Goal: Information Seeking & Learning: Check status

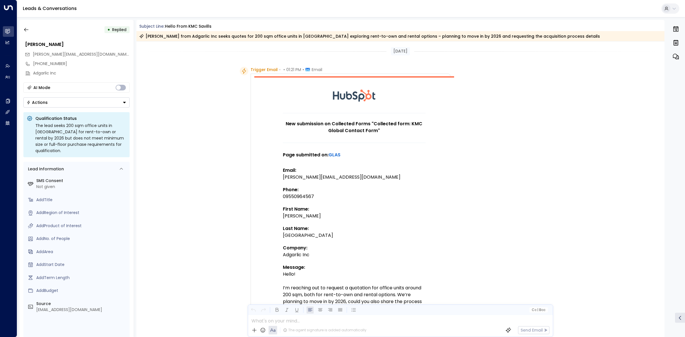
scroll to position [480, 0]
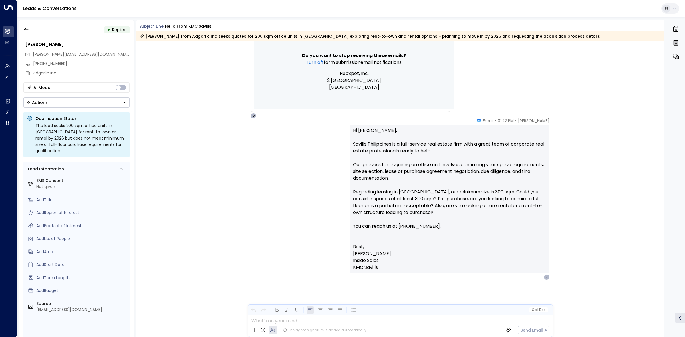
click at [33, 29] on div "• Replied" at bounding box center [76, 30] width 106 height 10
click at [30, 29] on button "button" at bounding box center [26, 30] width 10 height 10
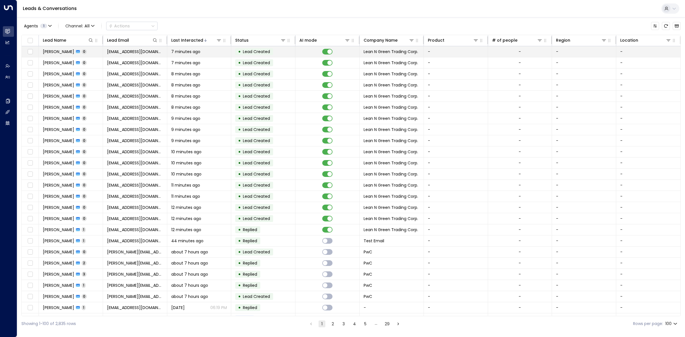
click at [282, 51] on td "• Lead Created" at bounding box center [263, 51] width 64 height 11
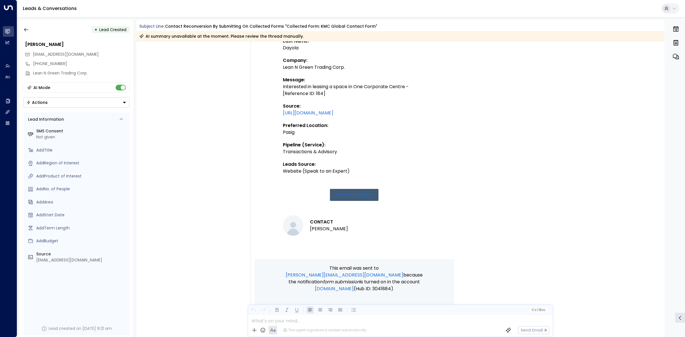
scroll to position [199, 0]
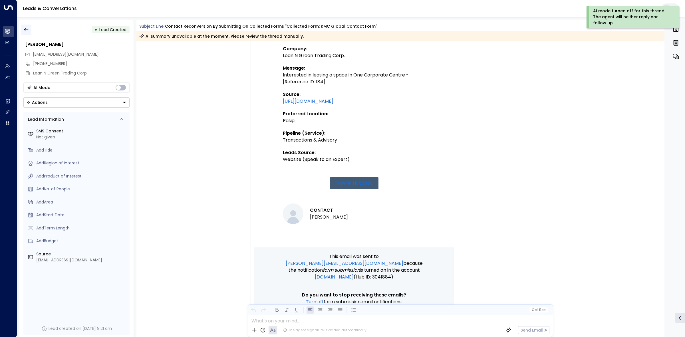
click at [29, 29] on button "button" at bounding box center [26, 30] width 10 height 10
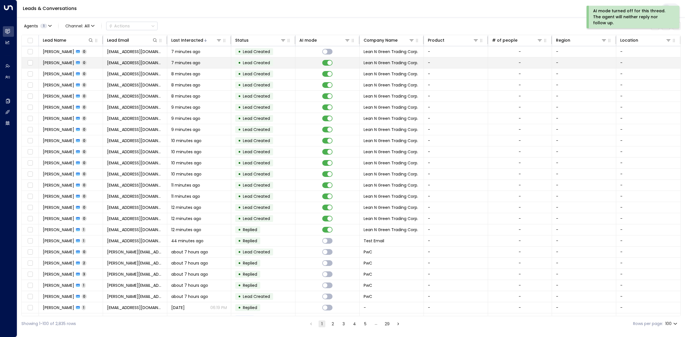
click at [282, 63] on td "• Lead Created" at bounding box center [263, 62] width 64 height 11
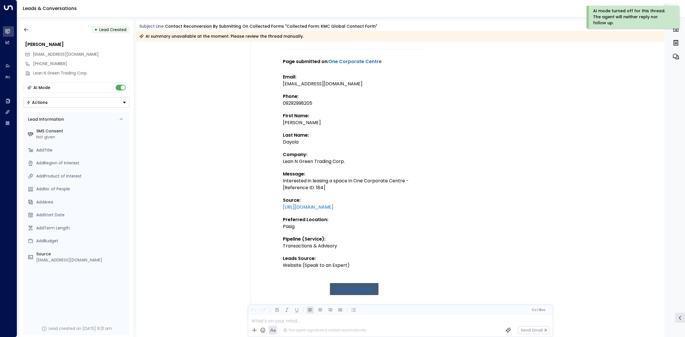
scroll to position [90, 0]
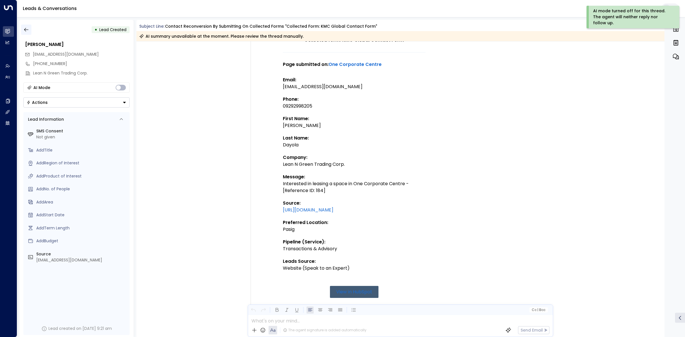
click at [24, 27] on icon "button" at bounding box center [26, 30] width 6 height 6
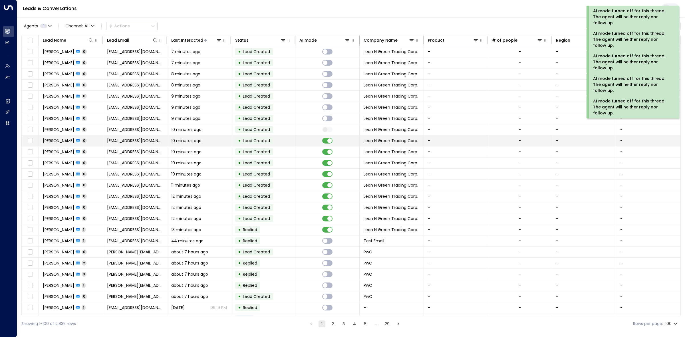
click at [329, 145] on td at bounding box center [327, 140] width 64 height 11
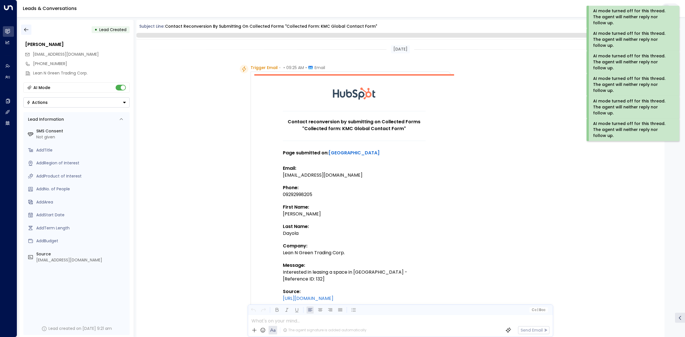
click at [29, 26] on button "button" at bounding box center [26, 30] width 10 height 10
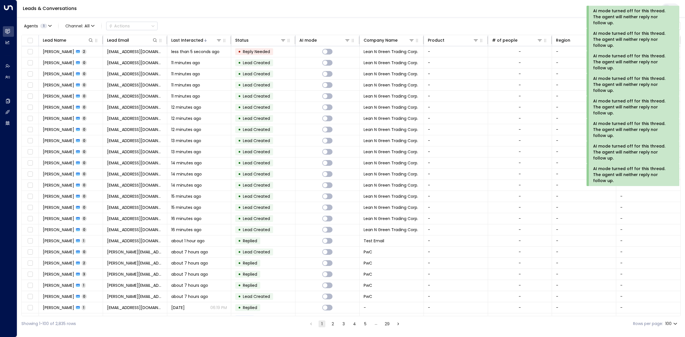
click at [517, 14] on div "Leads & Conversations" at bounding box center [351, 8] width 668 height 17
click at [320, 324] on button "1" at bounding box center [321, 323] width 7 height 7
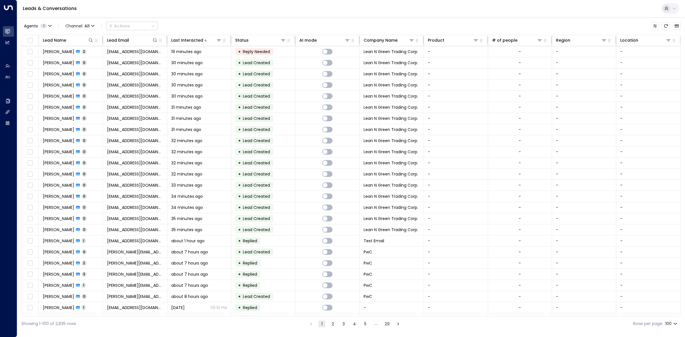
click at [387, 11] on div "Leads & Conversations" at bounding box center [351, 8] width 668 height 17
click at [266, 13] on div "Leads & Conversations" at bounding box center [351, 8] width 668 height 17
click at [210, 41] on div at bounding box center [212, 40] width 19 height 6
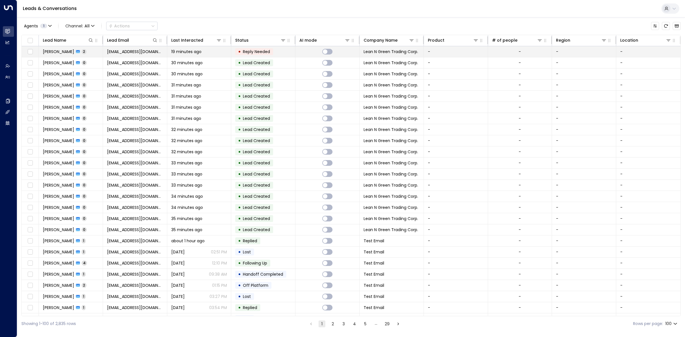
click at [200, 49] on td "19 minutes ago" at bounding box center [199, 51] width 64 height 11
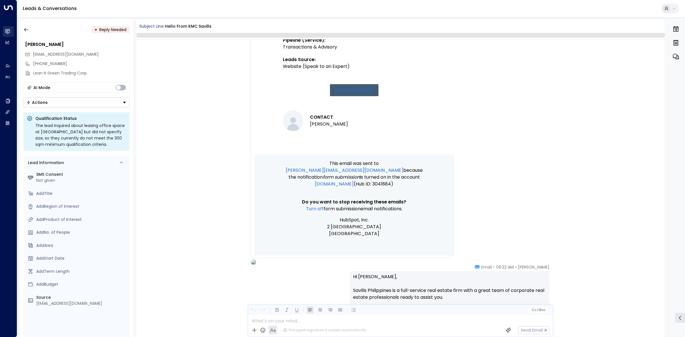
scroll to position [303, 0]
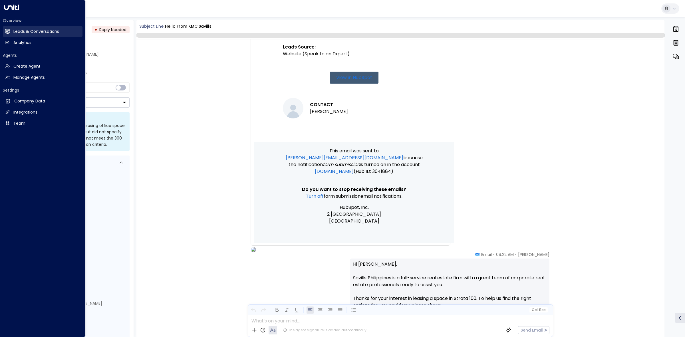
click at [16, 29] on h2 "Leads & Conversations" at bounding box center [36, 32] width 46 height 6
click at [46, 31] on h2 "Leads & Conversations" at bounding box center [36, 32] width 46 height 6
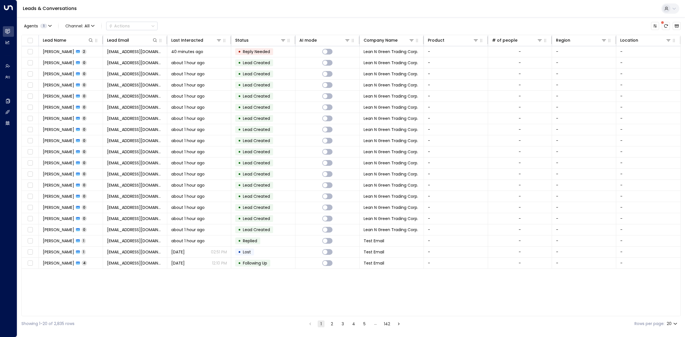
click at [673, 323] on body "Overview Leads & Conversations Leads & Conversations Analytics Analytics Agents…" at bounding box center [342, 165] width 685 height 331
click at [672, 323] on li "100" at bounding box center [671, 325] width 16 height 10
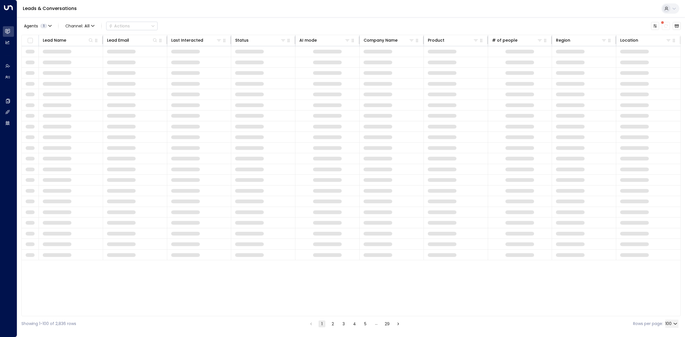
type input "***"
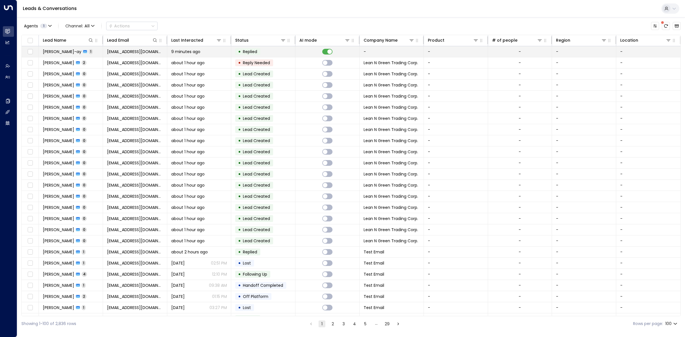
click at [250, 52] on span "Replied" at bounding box center [250, 52] width 14 height 6
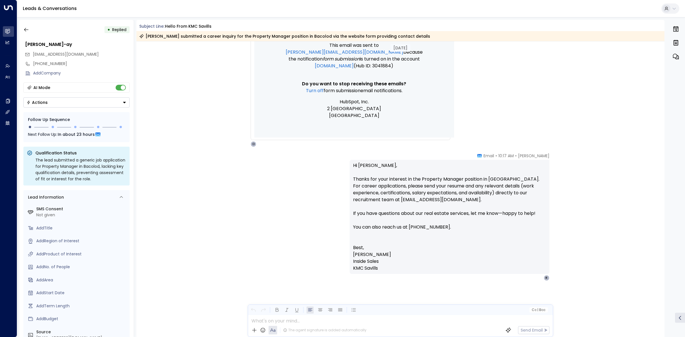
scroll to position [372, 0]
click at [115, 86] on div "AI Mode" at bounding box center [76, 87] width 106 height 10
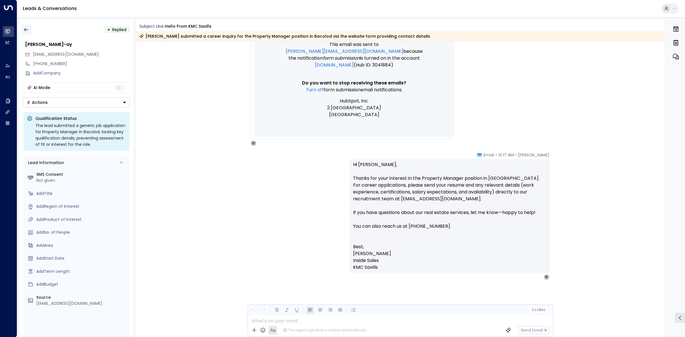
click at [26, 29] on icon "button" at bounding box center [26, 30] width 6 height 6
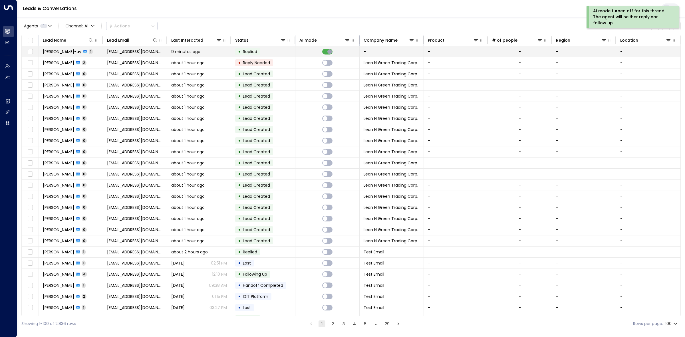
click at [327, 52] on span at bounding box center [327, 52] width 10 height 6
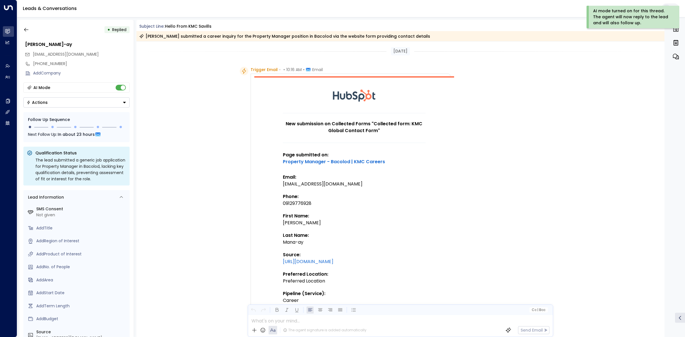
click at [18, 22] on div "• Replied [PERSON_NAME]-ay [EMAIL_ADDRESS][DOMAIN_NAME] [PHONE_NUMBER] Add Comp…" at bounding box center [351, 178] width 668 height 323
click at [25, 30] on icon "button" at bounding box center [26, 30] width 6 height 6
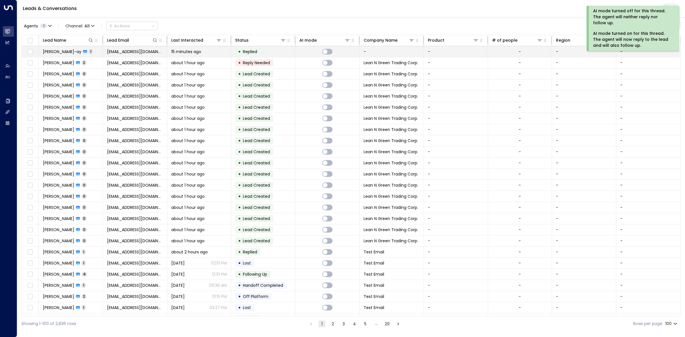
click at [246, 54] on span "Replied" at bounding box center [250, 52] width 14 height 6
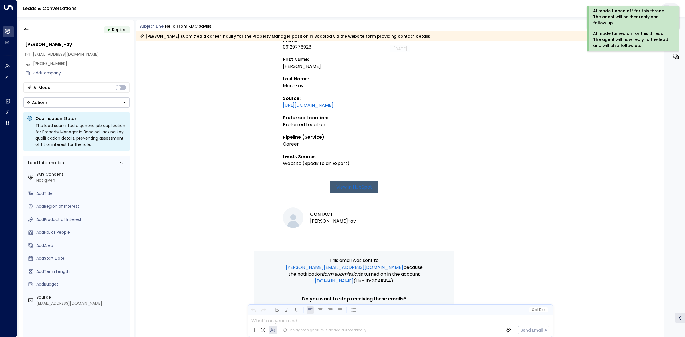
scroll to position [179, 0]
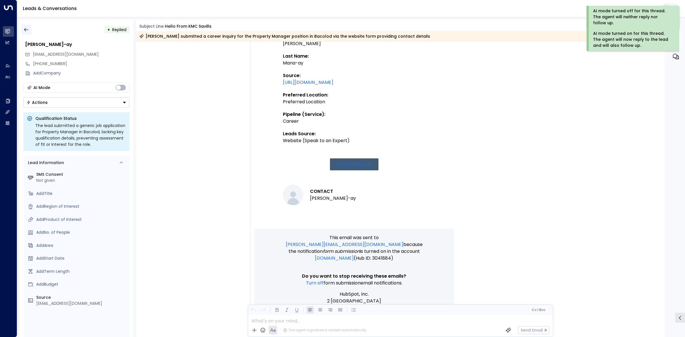
click at [29, 28] on button "button" at bounding box center [26, 30] width 10 height 10
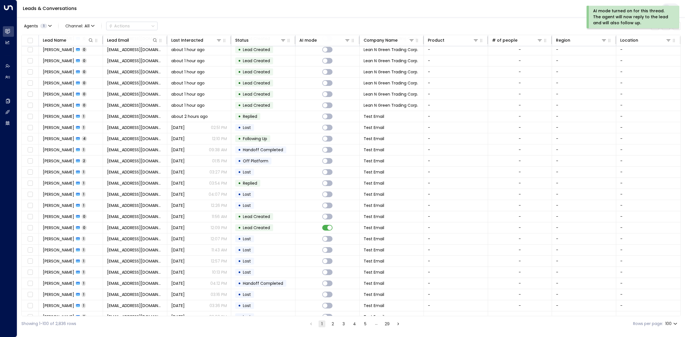
scroll to position [143, 0]
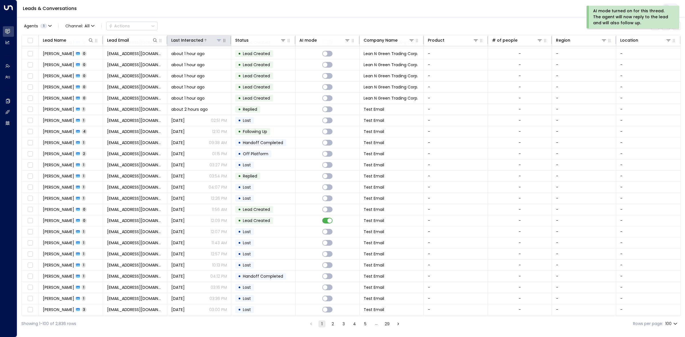
click at [204, 38] on div at bounding box center [212, 40] width 19 height 6
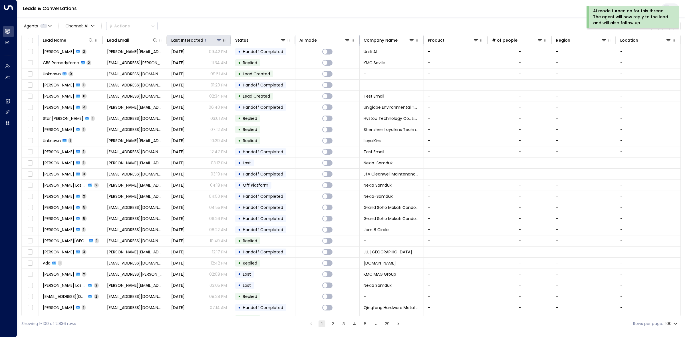
click at [188, 38] on div "Last Interacted" at bounding box center [187, 40] width 32 height 7
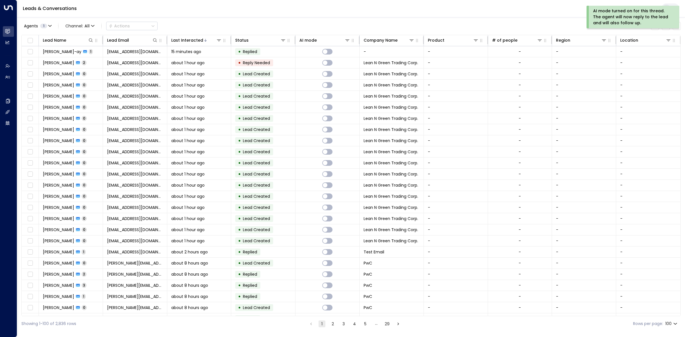
click at [395, 14] on div "Leads & Conversations" at bounding box center [351, 8] width 668 height 17
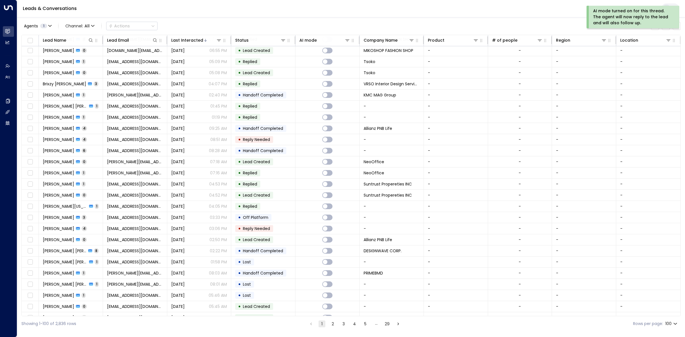
scroll to position [851, 0]
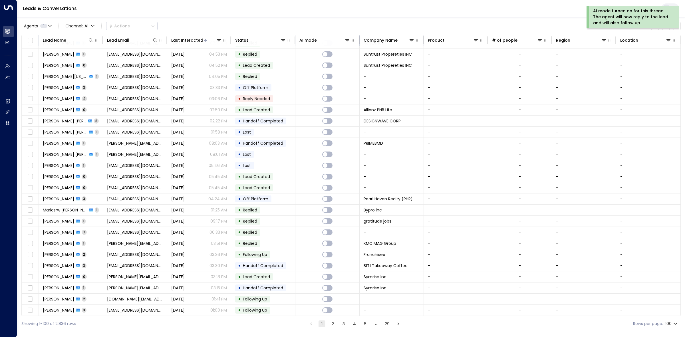
click at [333, 323] on button "2" at bounding box center [332, 323] width 7 height 7
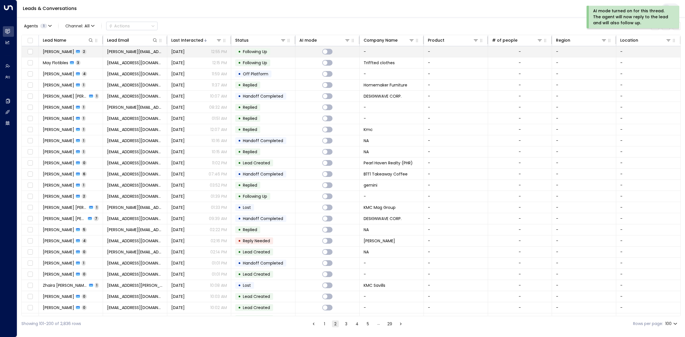
click at [272, 55] on td "• Following Up" at bounding box center [263, 51] width 64 height 11
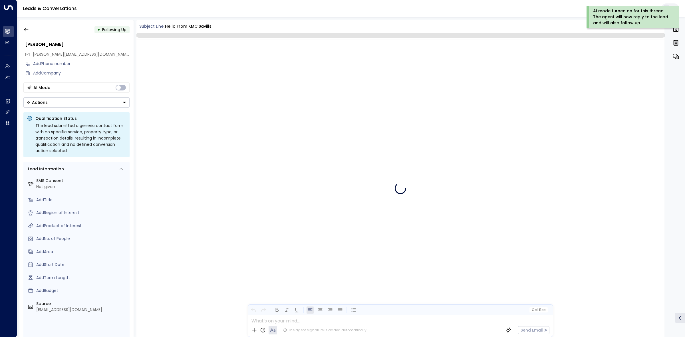
scroll to position [439, 0]
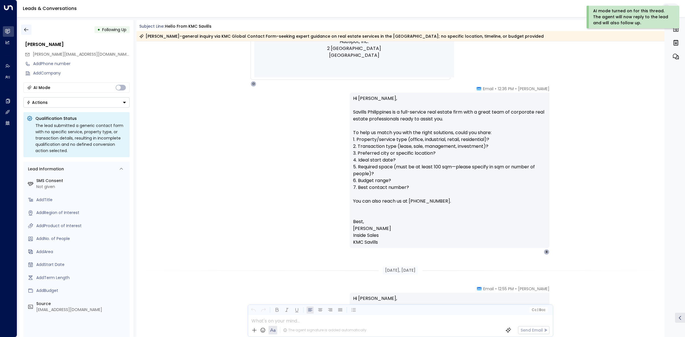
click at [22, 26] on button "button" at bounding box center [26, 30] width 10 height 10
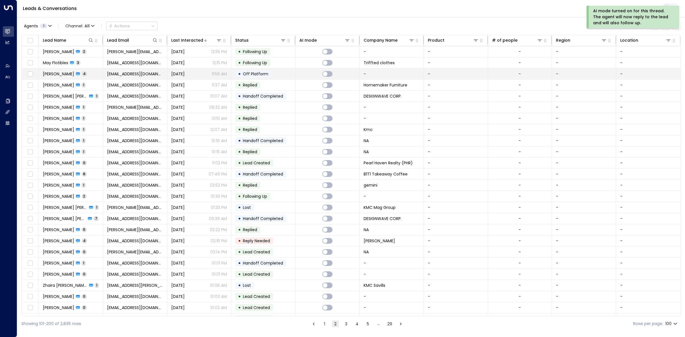
click at [280, 70] on td "• Off Platform" at bounding box center [263, 73] width 64 height 11
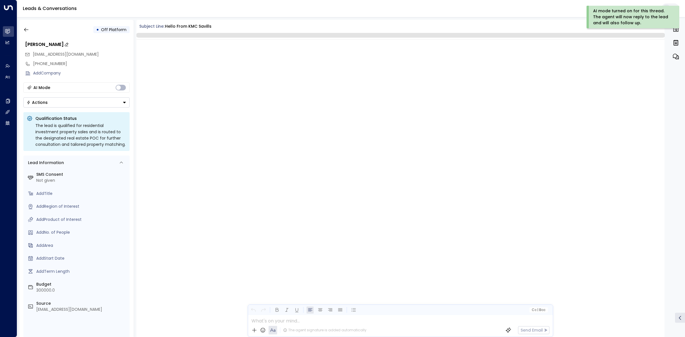
scroll to position [1042, 0]
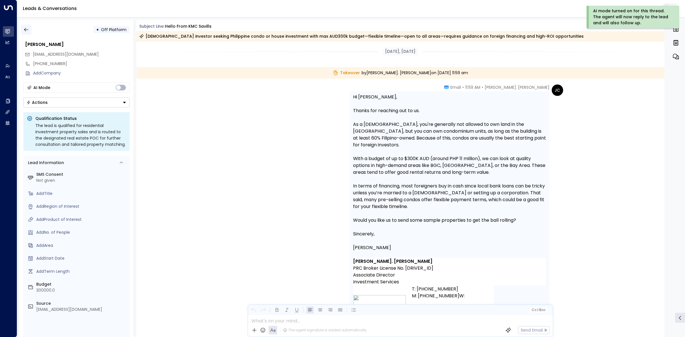
click at [31, 31] on button "button" at bounding box center [26, 30] width 10 height 10
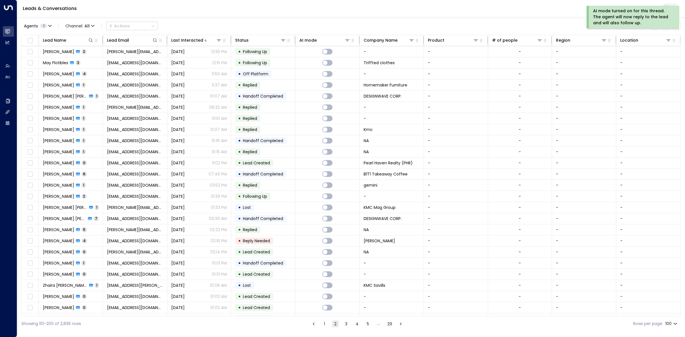
click at [323, 322] on button "1" at bounding box center [324, 323] width 7 height 7
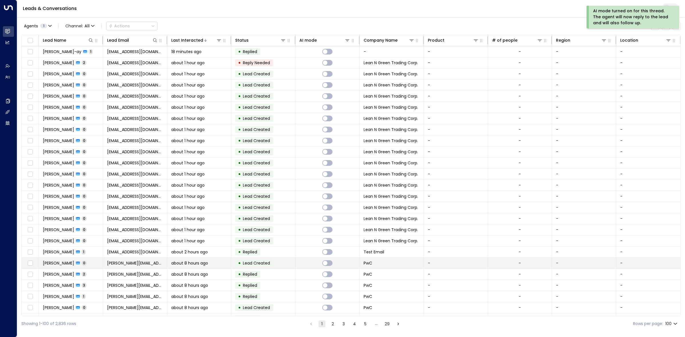
scroll to position [146, 0]
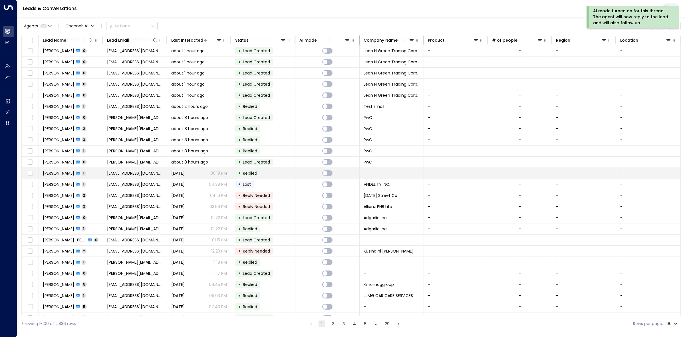
click at [247, 176] on span "Replied" at bounding box center [250, 173] width 14 height 6
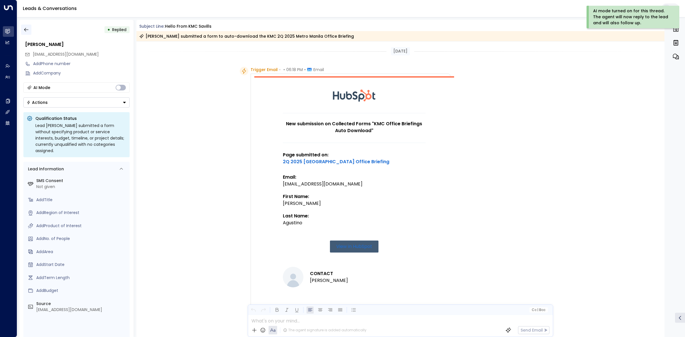
click at [27, 31] on icon "button" at bounding box center [26, 30] width 6 height 6
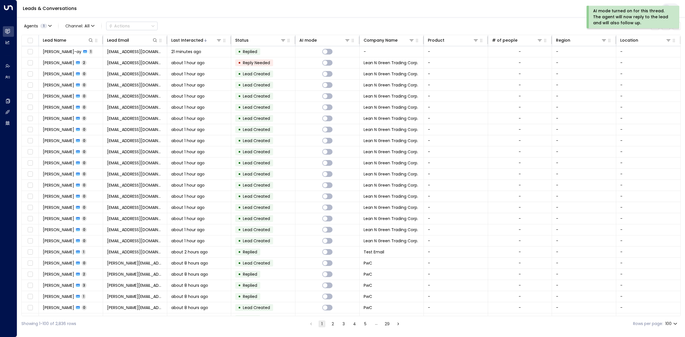
drag, startPoint x: 680, startPoint y: 59, endPoint x: 680, endPoint y: 63, distance: 3.4
click at [680, 63] on div "Lead Name Lead Email Last Interacted Status AI mode Company Name Product # of p…" at bounding box center [350, 175] width 659 height 281
click at [485, 16] on div "Leads & Conversations" at bounding box center [351, 8] width 668 height 17
click at [435, 19] on div "Agents 1 Channel: All Actions Lead Name Lead Email Last Interacted Status AI mo…" at bounding box center [350, 174] width 659 height 314
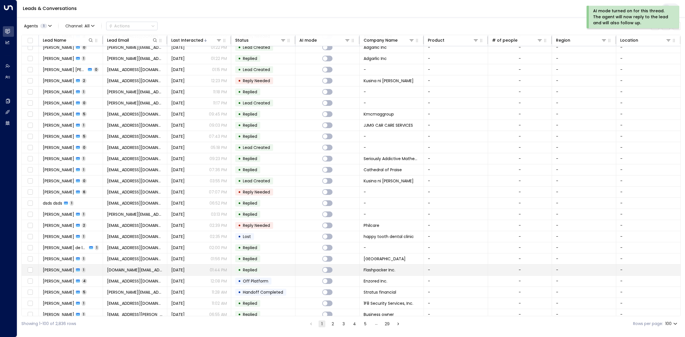
scroll to position [321, 0]
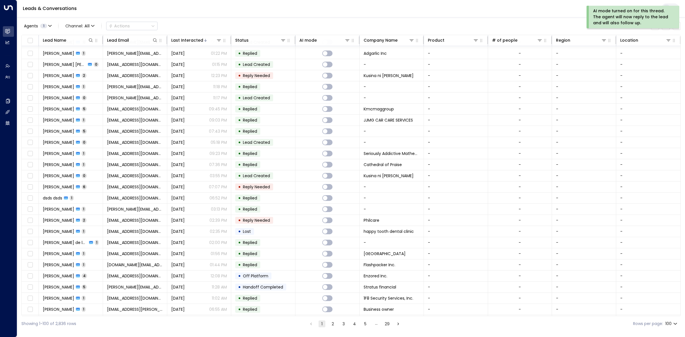
click at [333, 326] on button "2" at bounding box center [332, 323] width 7 height 7
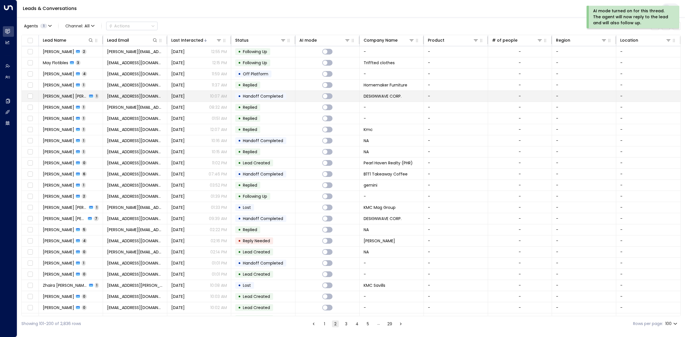
click at [224, 95] on p "10:07 AM" at bounding box center [218, 96] width 17 height 6
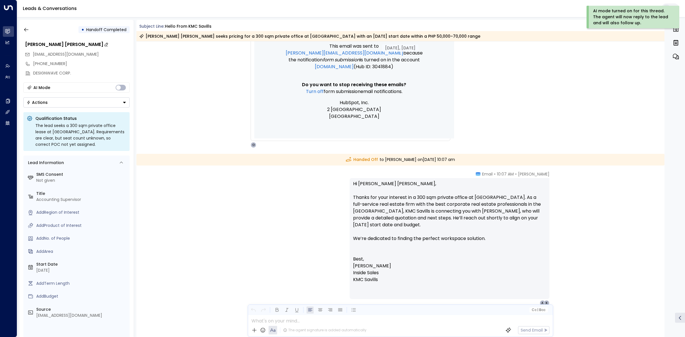
scroll to position [435, 0]
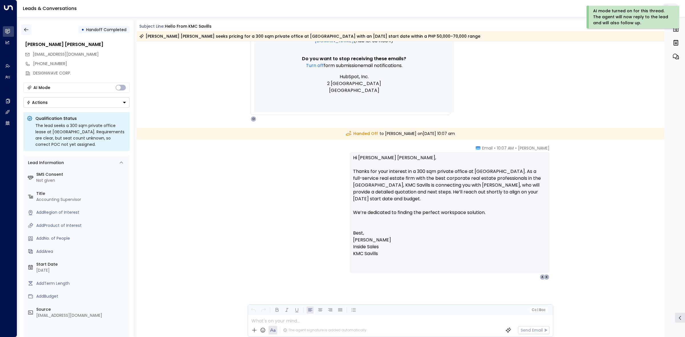
click at [25, 27] on icon "button" at bounding box center [26, 30] width 6 height 6
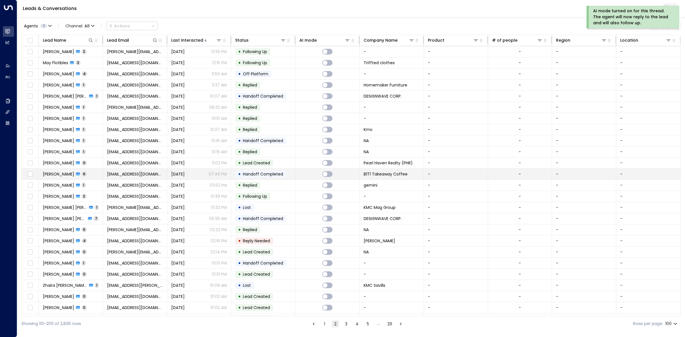
click at [278, 173] on span "Handoff Completed" at bounding box center [263, 174] width 40 height 6
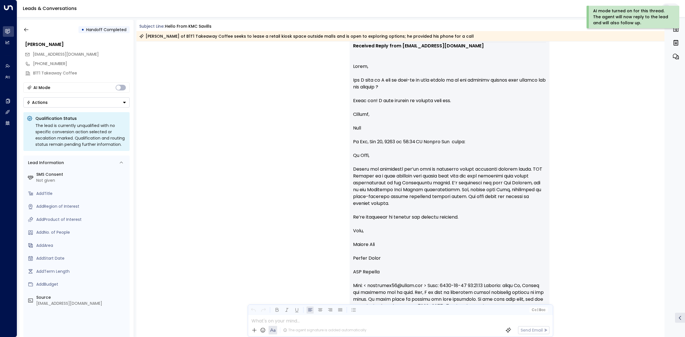
scroll to position [1484, 0]
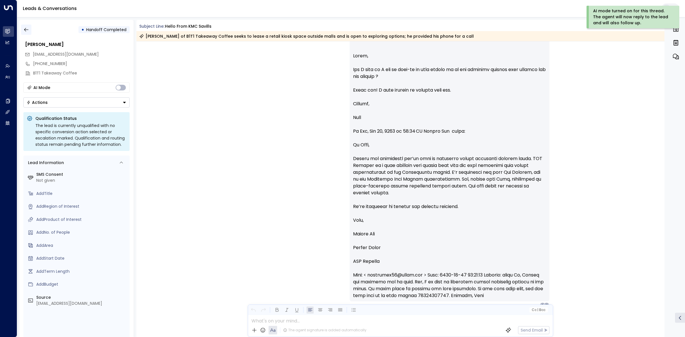
click at [26, 30] on icon "button" at bounding box center [26, 30] width 6 height 6
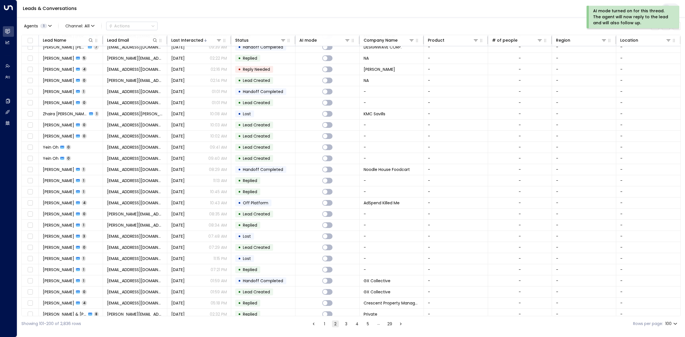
scroll to position [214, 0]
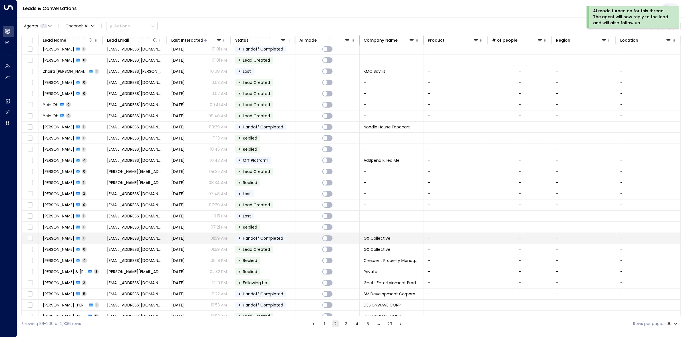
click at [312, 238] on td at bounding box center [327, 238] width 64 height 11
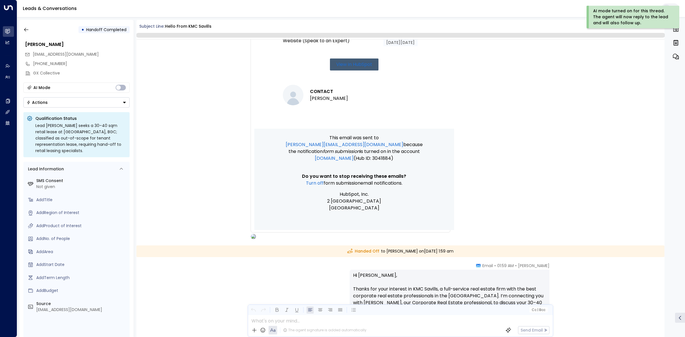
scroll to position [449, 0]
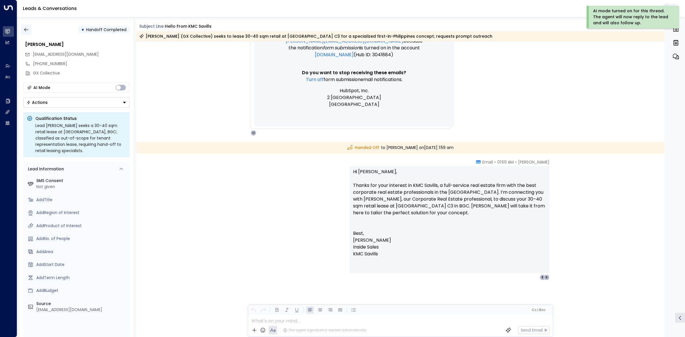
click at [29, 29] on button "button" at bounding box center [26, 30] width 10 height 10
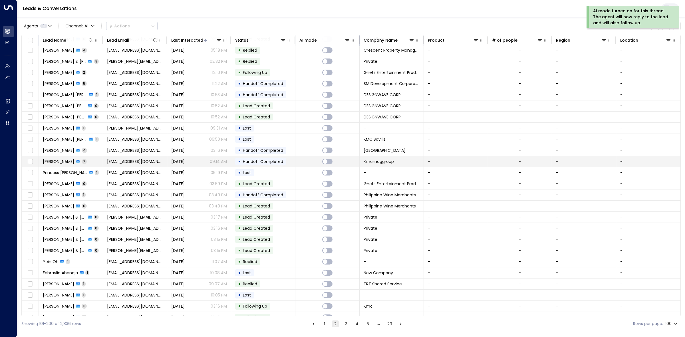
scroll to position [464, 0]
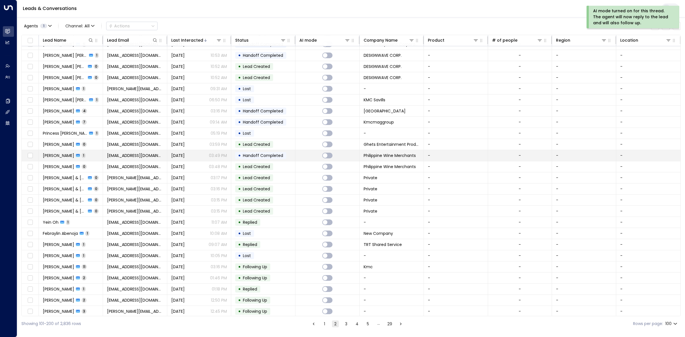
click at [280, 158] on span "Handoff Completed" at bounding box center [263, 156] width 40 height 6
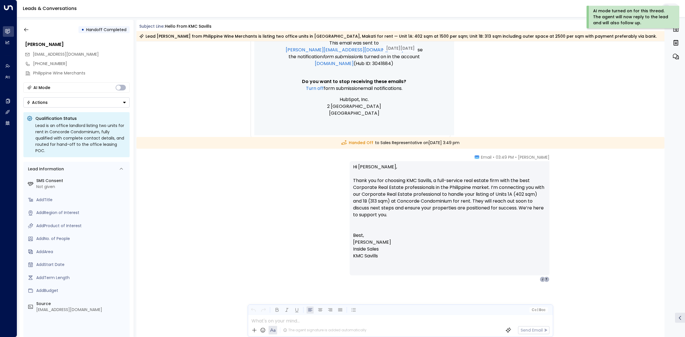
scroll to position [568, 0]
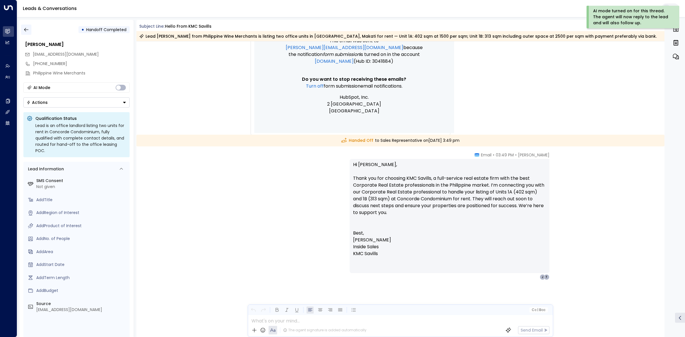
click at [26, 28] on icon "button" at bounding box center [26, 30] width 6 height 6
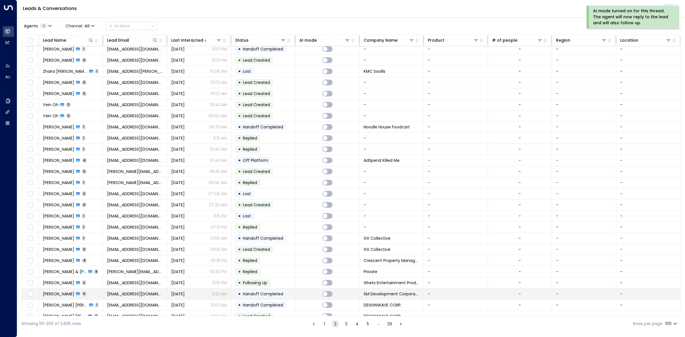
scroll to position [392, 0]
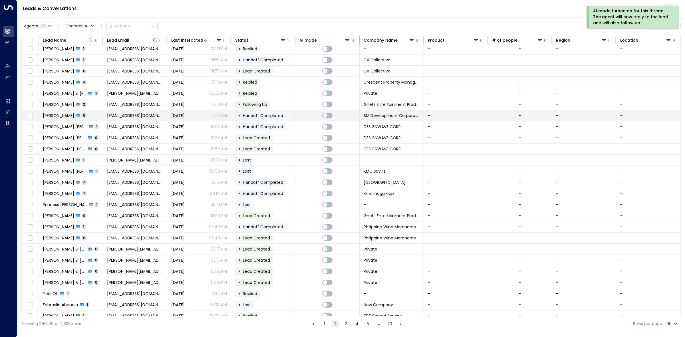
click at [286, 120] on td "• Handoff Completed" at bounding box center [263, 115] width 64 height 11
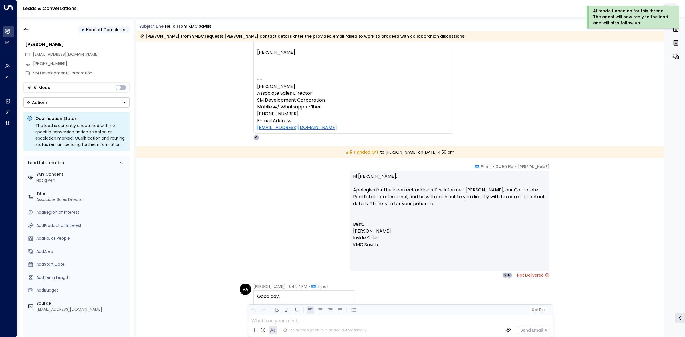
scroll to position [214, 0]
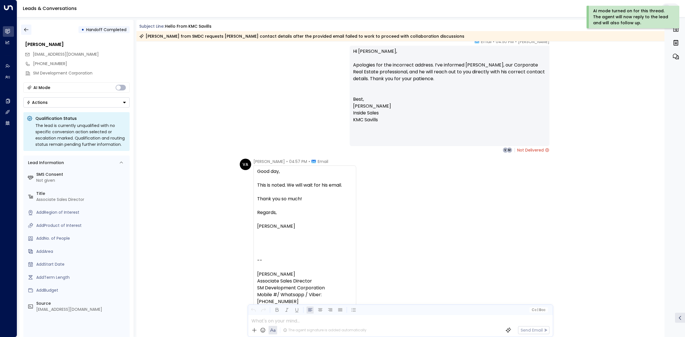
click at [26, 29] on icon "button" at bounding box center [26, 30] width 6 height 6
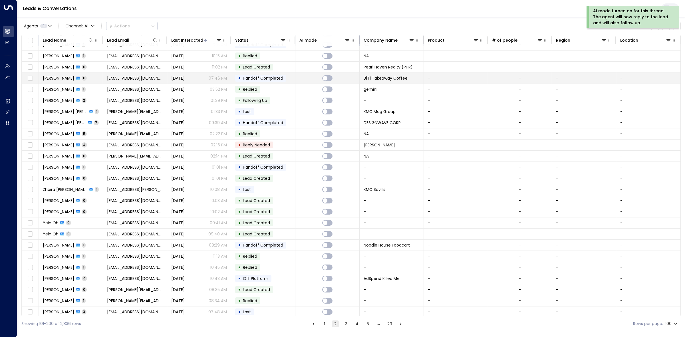
scroll to position [107, 0]
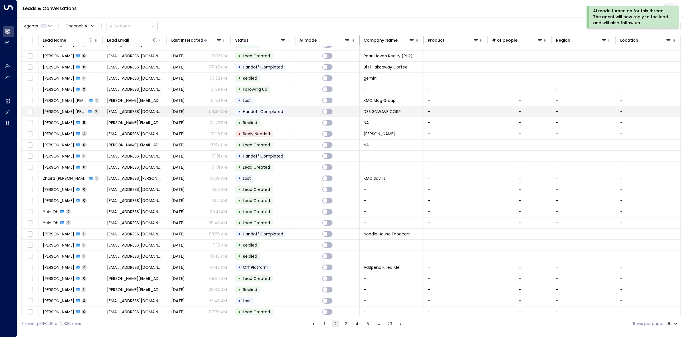
click at [281, 114] on span "Handoff Completed" at bounding box center [263, 112] width 40 height 6
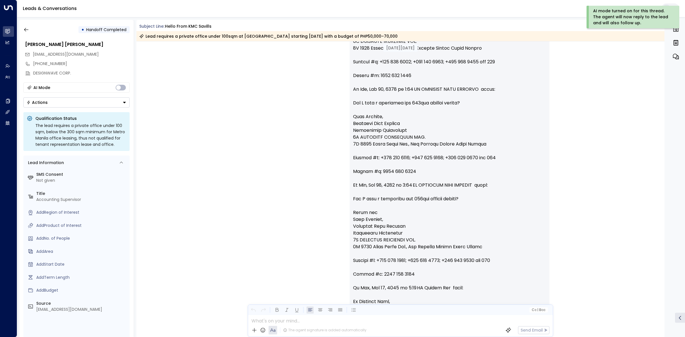
scroll to position [1981, 0]
click at [28, 29] on icon "button" at bounding box center [26, 30] width 6 height 6
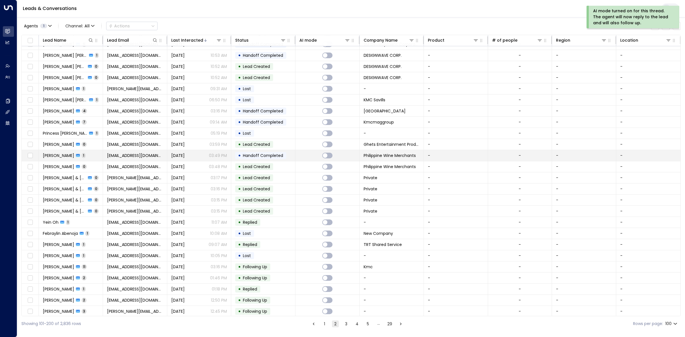
scroll to position [499, 0]
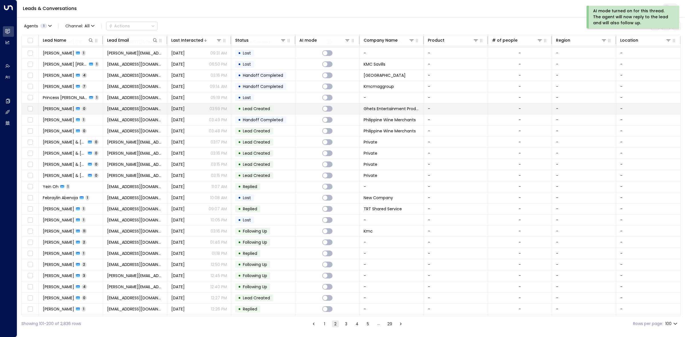
click at [281, 114] on td "• Lead Created" at bounding box center [263, 108] width 64 height 11
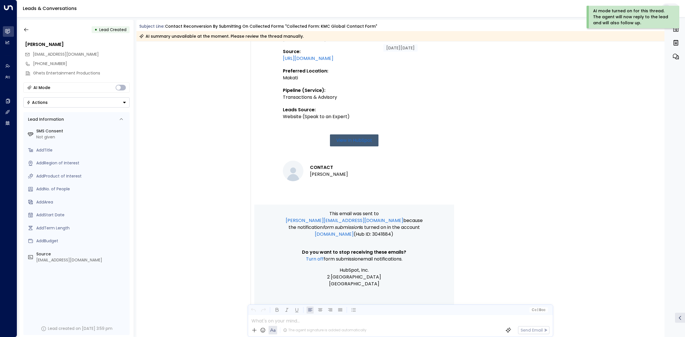
scroll to position [271, 0]
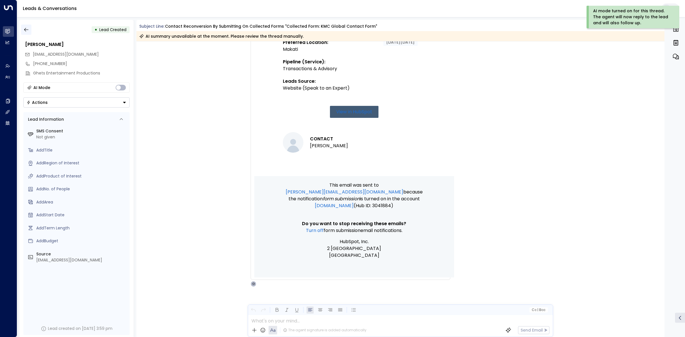
click at [29, 29] on icon "button" at bounding box center [26, 30] width 6 height 6
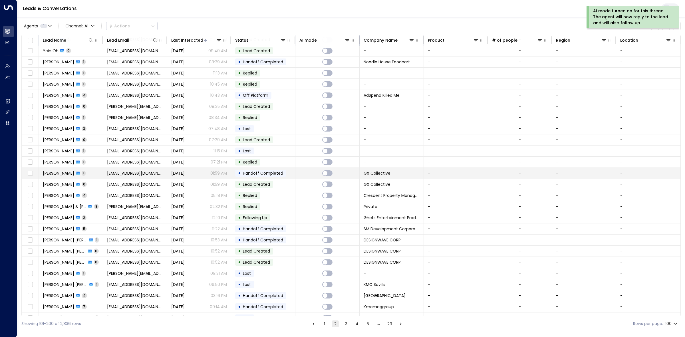
scroll to position [285, 0]
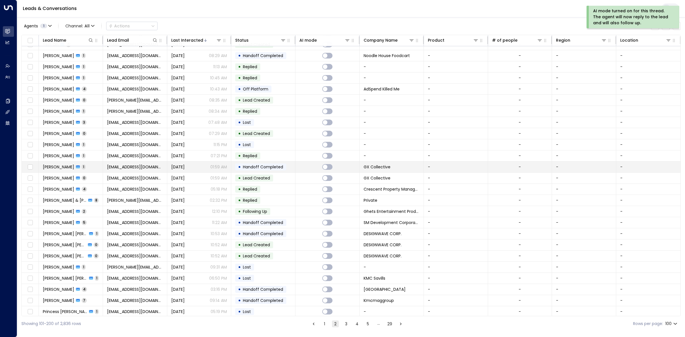
click at [310, 170] on td at bounding box center [327, 167] width 64 height 11
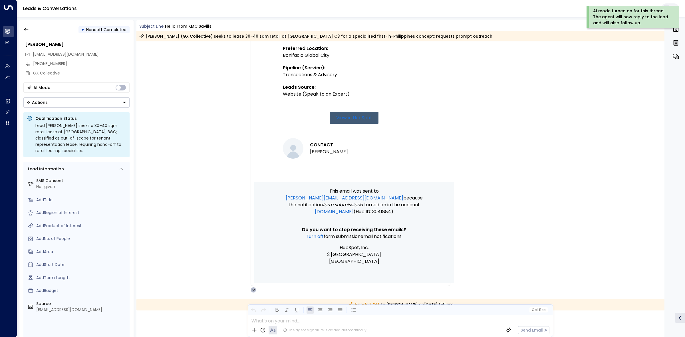
scroll to position [449, 0]
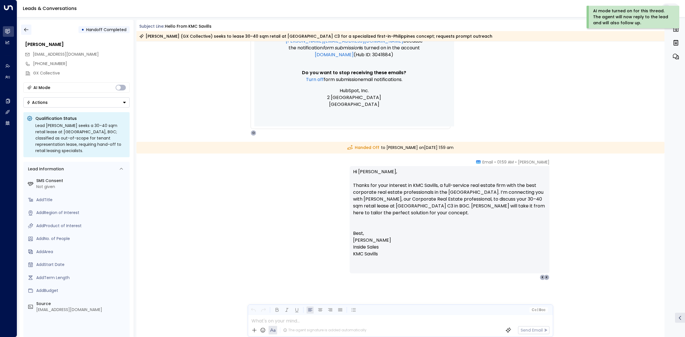
click at [25, 29] on icon "button" at bounding box center [26, 30] width 6 height 6
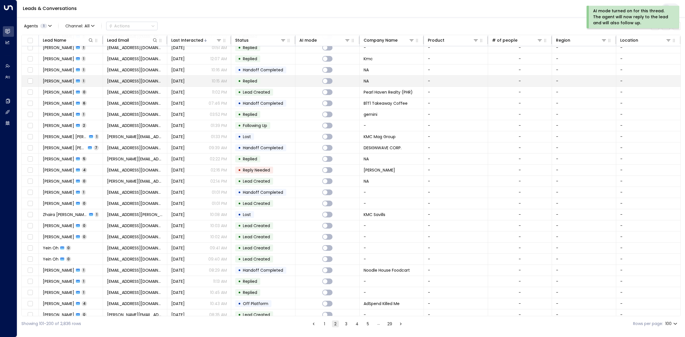
scroll to position [71, 0]
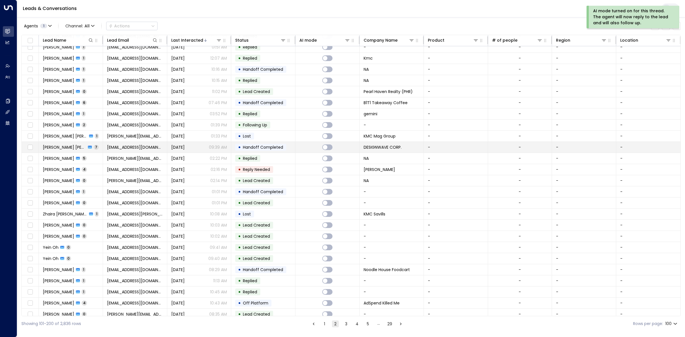
click at [287, 146] on td "• Handoff Completed" at bounding box center [263, 147] width 64 height 11
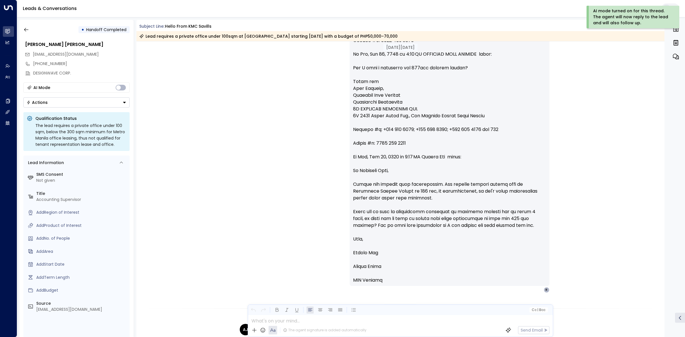
scroll to position [1920, 0]
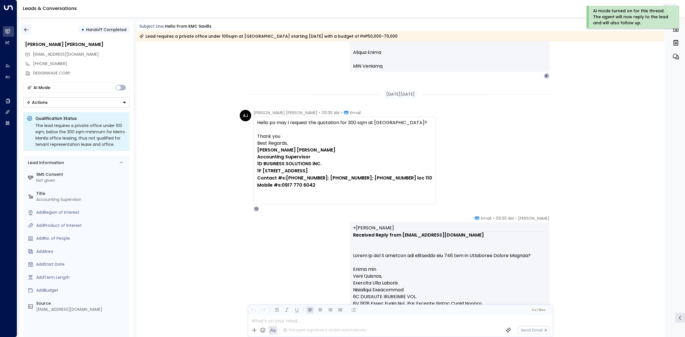
click at [29, 29] on button "button" at bounding box center [26, 30] width 10 height 10
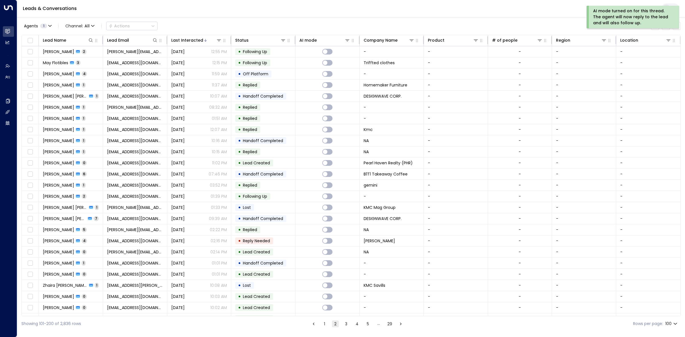
scroll to position [143, 0]
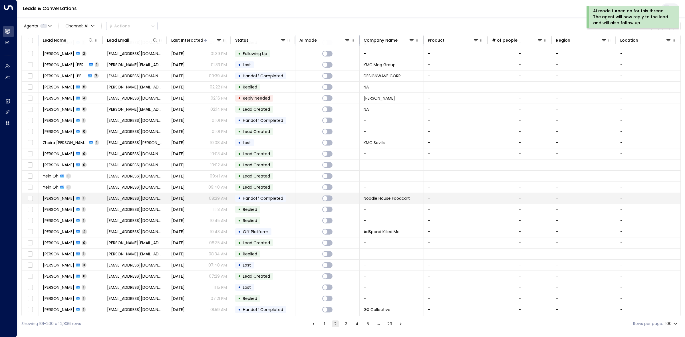
click at [312, 200] on td at bounding box center [327, 198] width 64 height 11
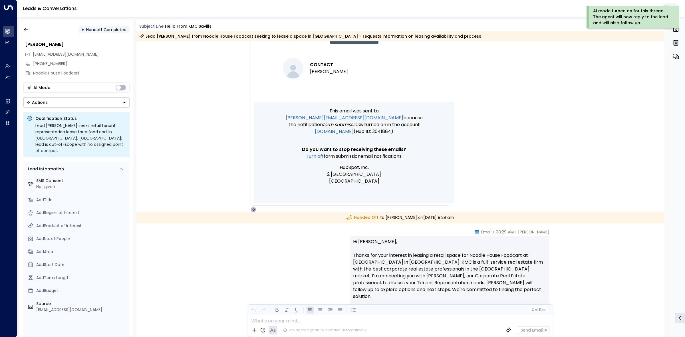
scroll to position [421, 0]
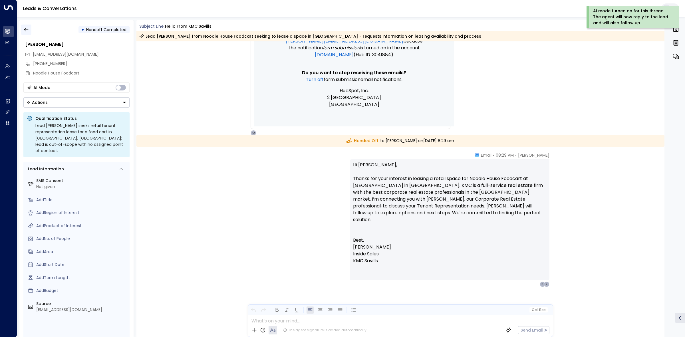
click at [27, 30] on icon "button" at bounding box center [26, 30] width 6 height 6
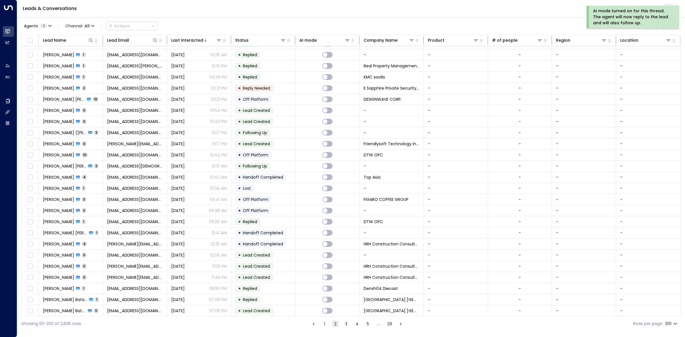
scroll to position [851, 0]
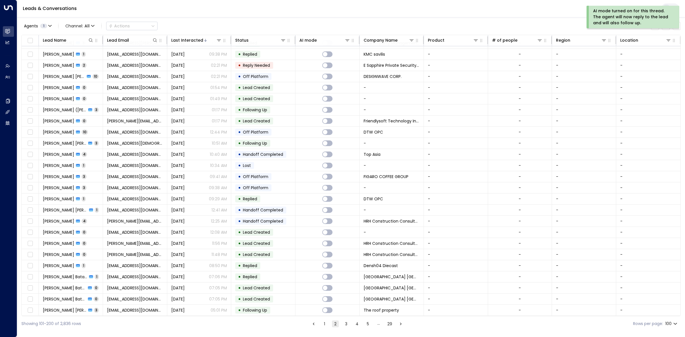
click at [344, 323] on button "3" at bounding box center [346, 323] width 7 height 7
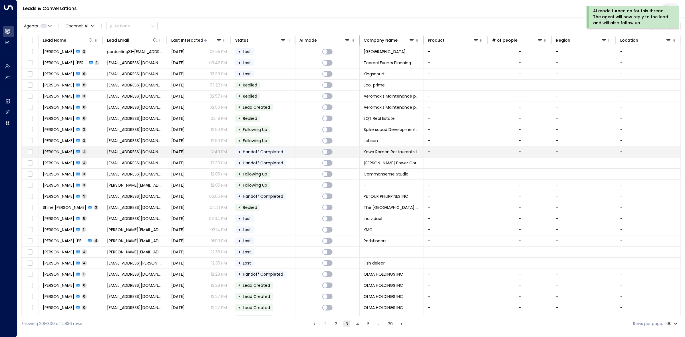
click at [303, 150] on td at bounding box center [327, 151] width 64 height 11
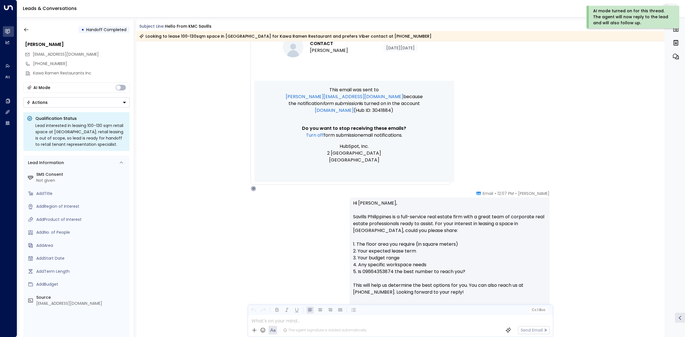
scroll to position [363, 0]
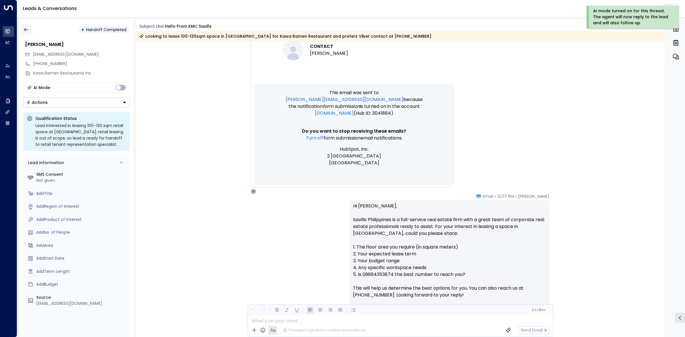
click at [23, 29] on icon "button" at bounding box center [26, 30] width 6 height 6
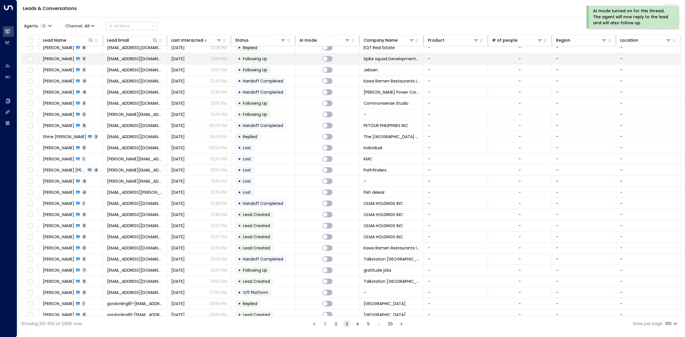
scroll to position [107, 0]
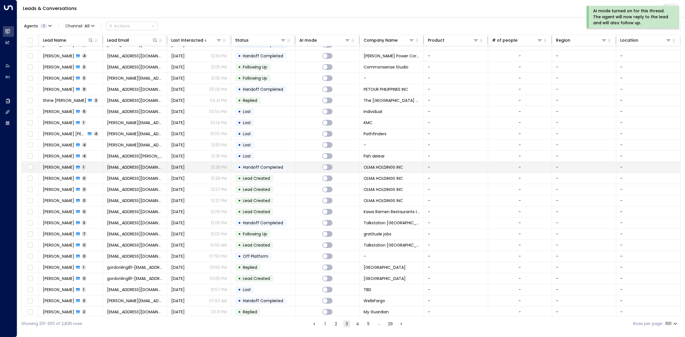
click at [292, 169] on td "• Handoff Completed" at bounding box center [263, 167] width 64 height 11
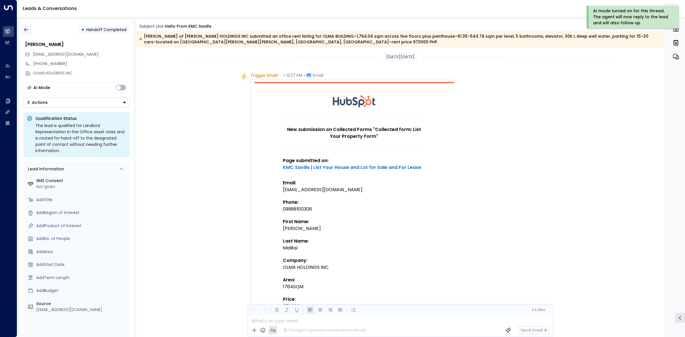
click at [27, 28] on icon "button" at bounding box center [26, 30] width 6 height 6
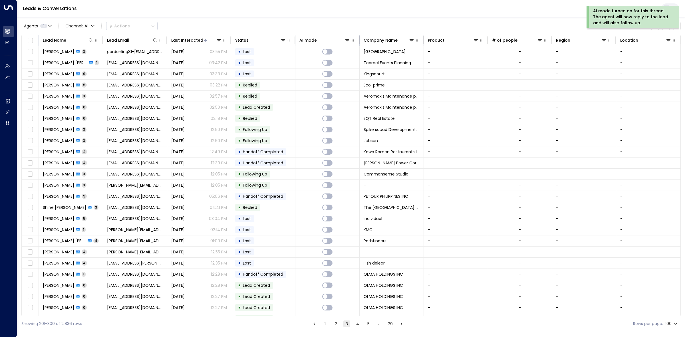
scroll to position [250, 0]
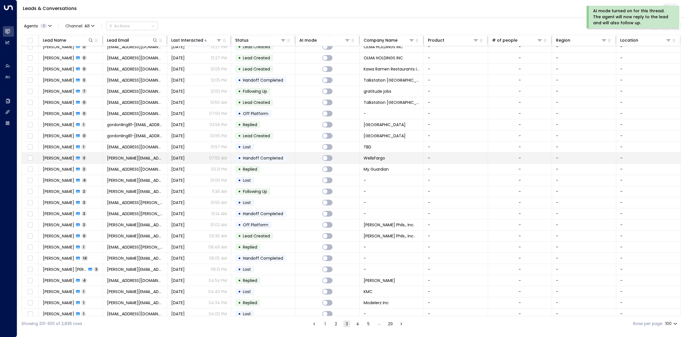
click at [302, 160] on td at bounding box center [327, 158] width 64 height 11
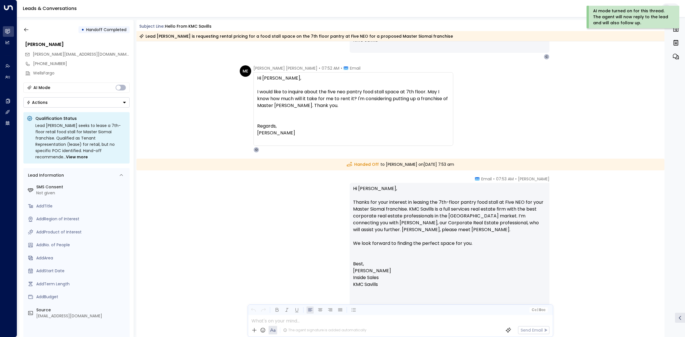
scroll to position [683, 0]
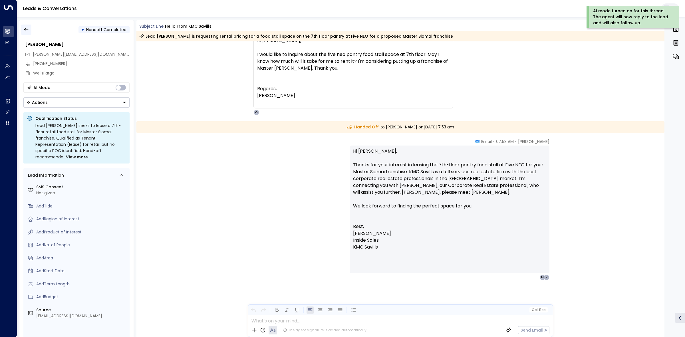
click at [23, 28] on icon "button" at bounding box center [26, 30] width 6 height 6
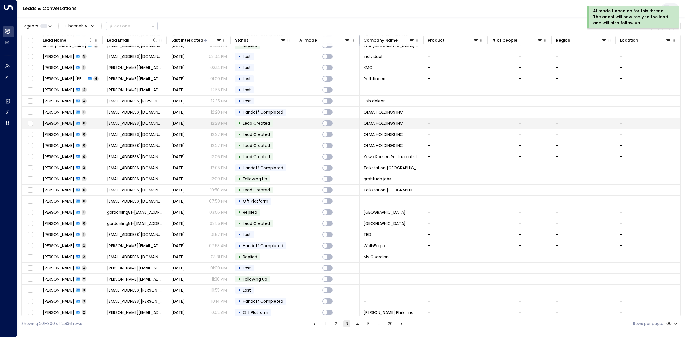
scroll to position [178, 0]
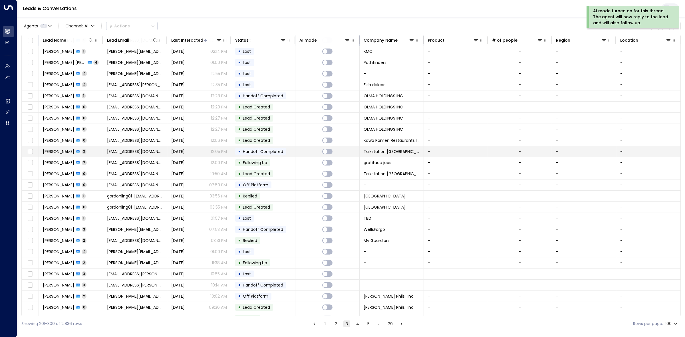
click at [297, 153] on td at bounding box center [327, 151] width 64 height 11
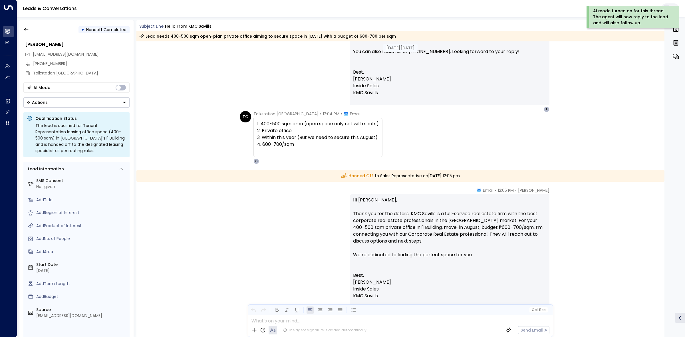
scroll to position [655, 0]
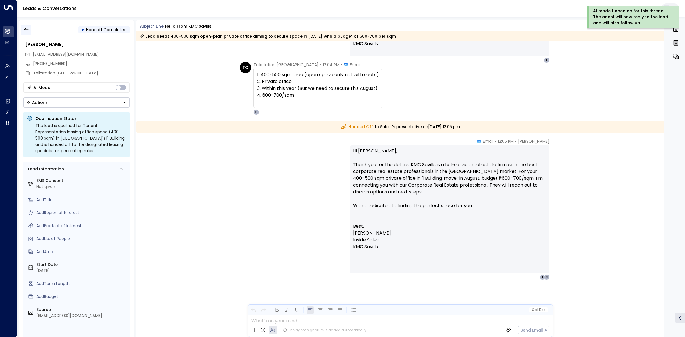
click at [26, 31] on icon "button" at bounding box center [26, 30] width 6 height 6
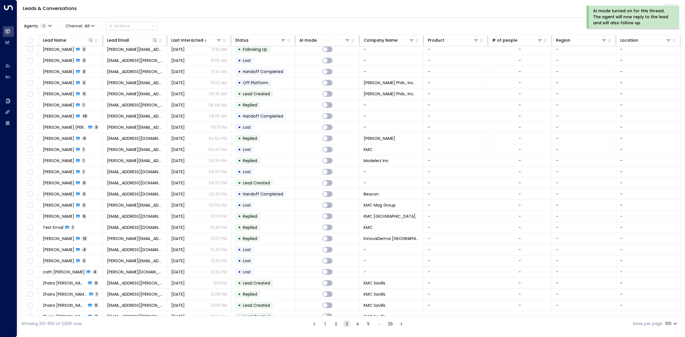
scroll to position [392, 0]
click at [309, 198] on td at bounding box center [327, 193] width 64 height 11
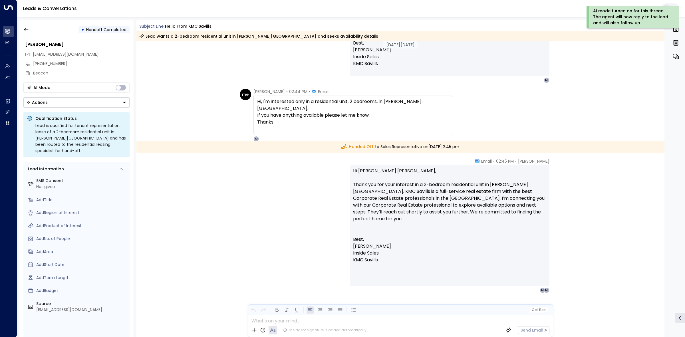
scroll to position [655, 0]
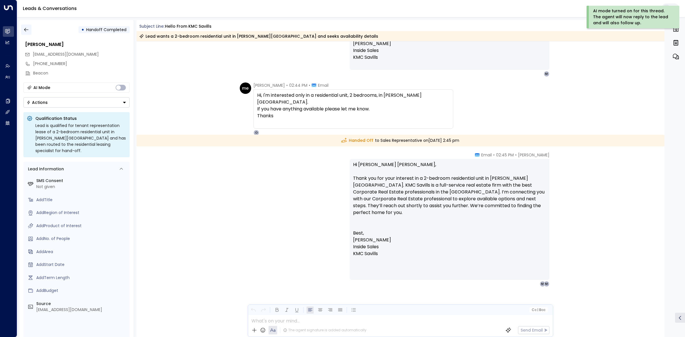
click at [26, 26] on button "button" at bounding box center [26, 30] width 10 height 10
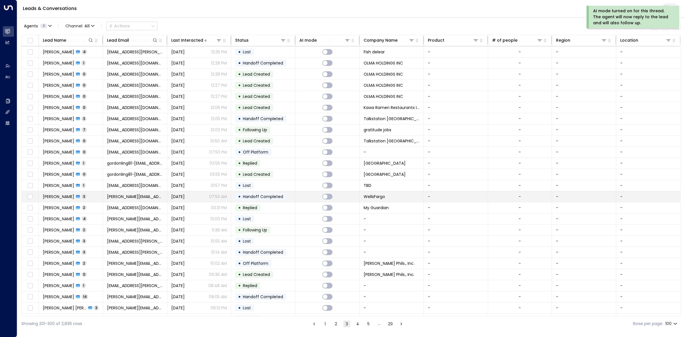
scroll to position [250, 0]
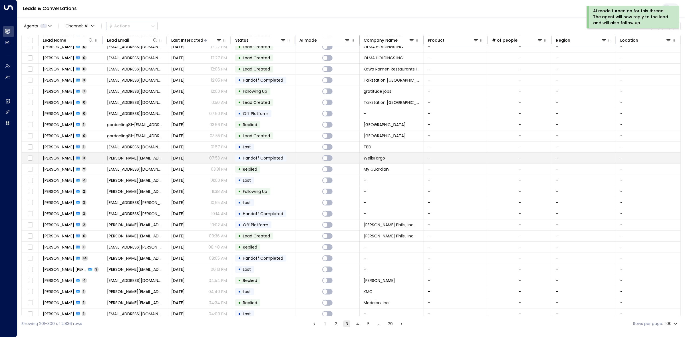
click at [304, 158] on td at bounding box center [327, 158] width 64 height 11
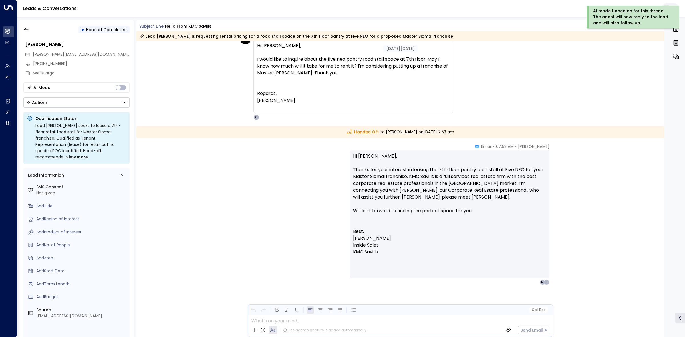
scroll to position [683, 0]
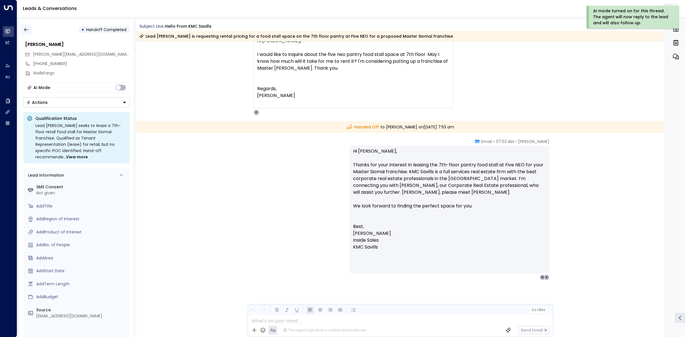
click at [27, 32] on icon "button" at bounding box center [26, 30] width 6 height 6
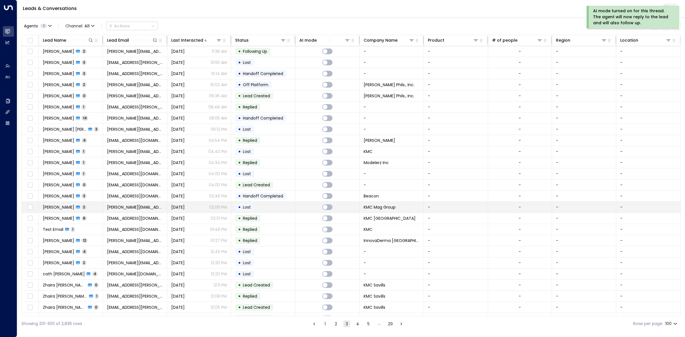
scroll to position [392, 0]
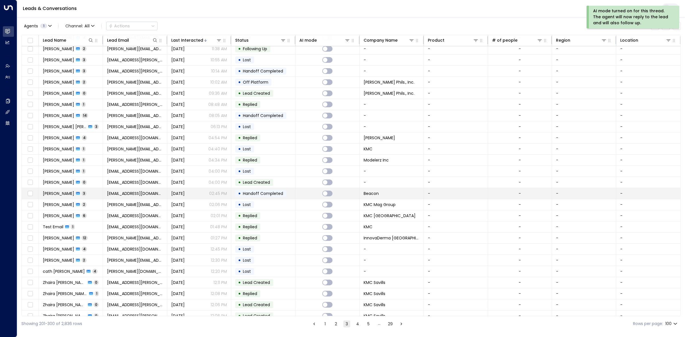
click at [302, 196] on td at bounding box center [327, 193] width 64 height 11
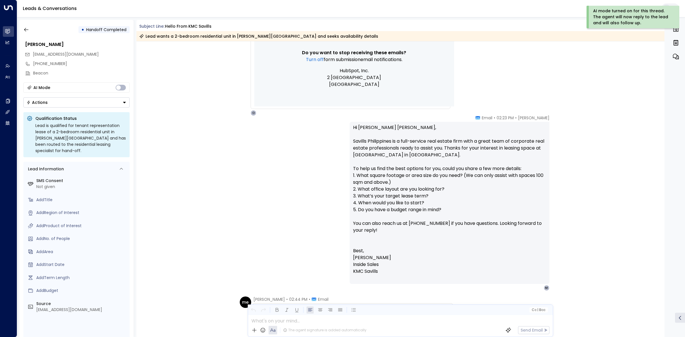
scroll to position [513, 0]
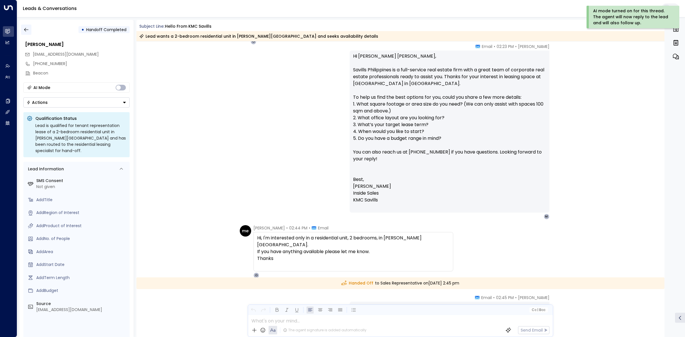
click at [26, 31] on icon "button" at bounding box center [26, 30] width 4 height 4
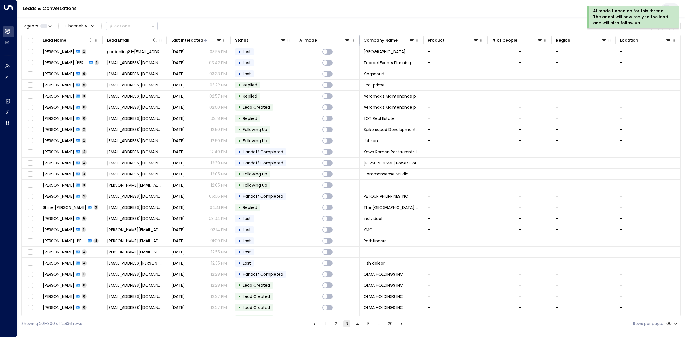
scroll to position [143, 0]
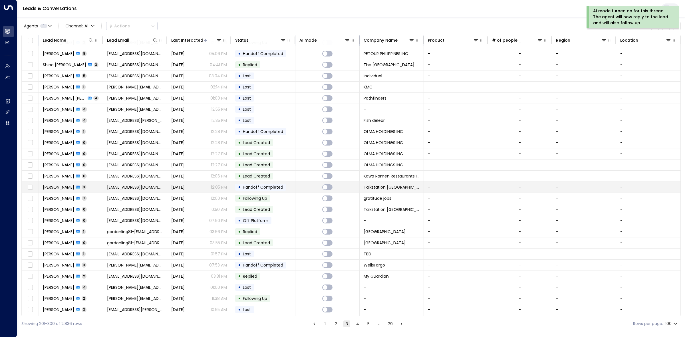
click at [305, 189] on td at bounding box center [327, 187] width 64 height 11
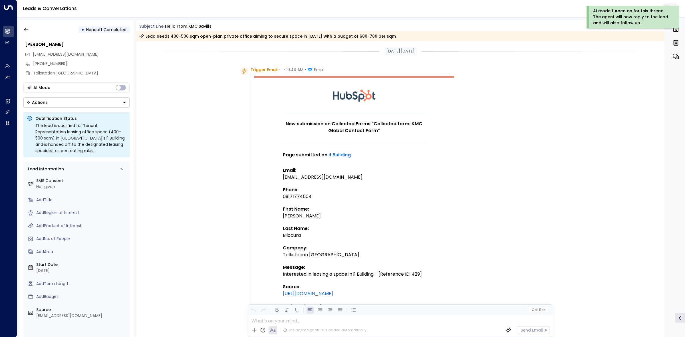
scroll to position [589, 0]
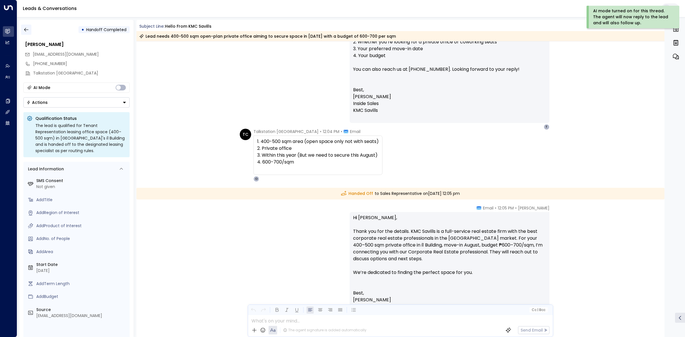
click at [25, 26] on button "button" at bounding box center [26, 30] width 10 height 10
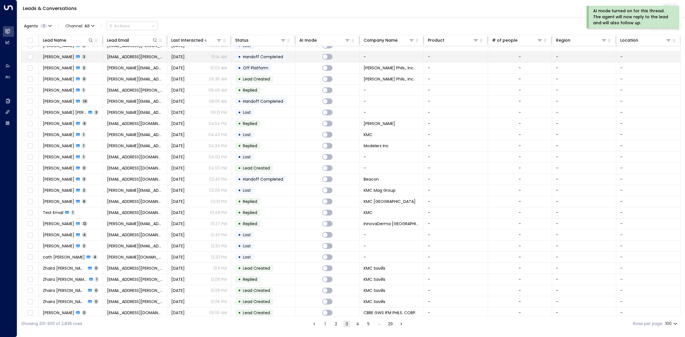
scroll to position [499, 0]
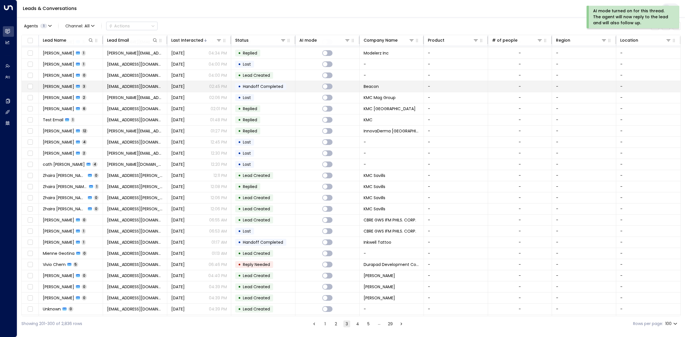
click at [302, 90] on td at bounding box center [327, 86] width 64 height 11
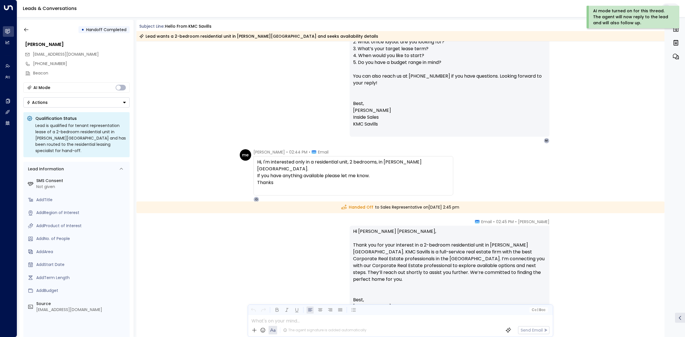
scroll to position [655, 0]
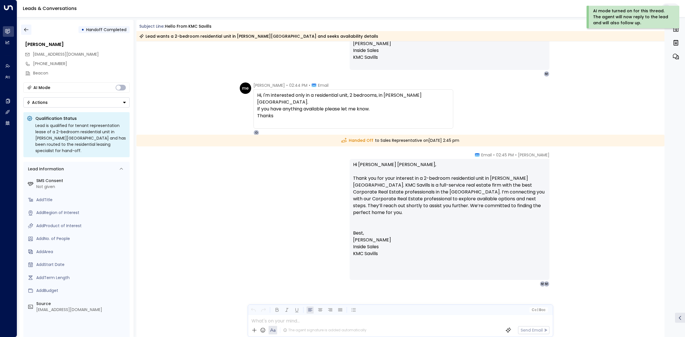
click at [31, 30] on div "• Handoff Completed" at bounding box center [76, 30] width 106 height 10
click at [30, 31] on button "button" at bounding box center [26, 30] width 10 height 10
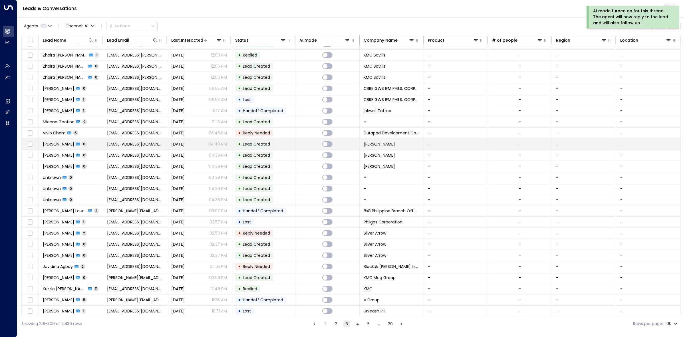
scroll to position [642, 0]
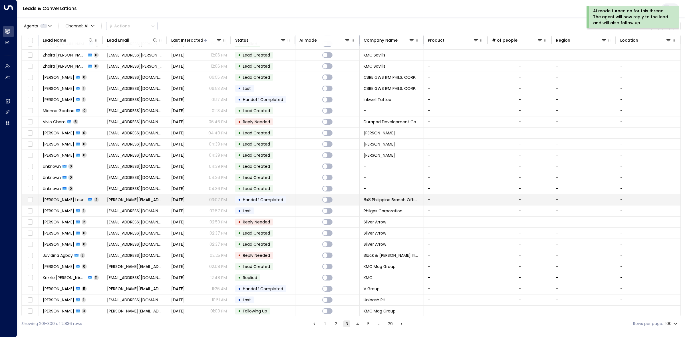
click at [303, 204] on td at bounding box center [327, 199] width 64 height 11
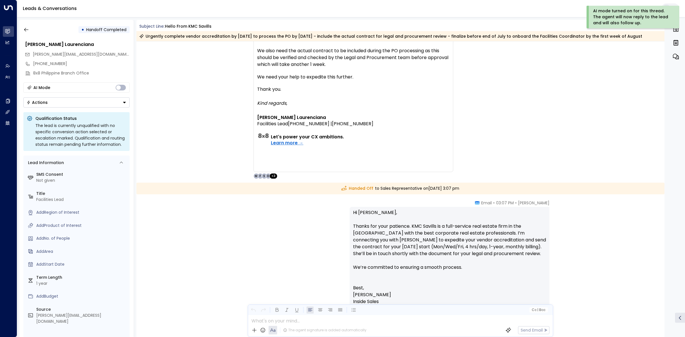
scroll to position [64, 0]
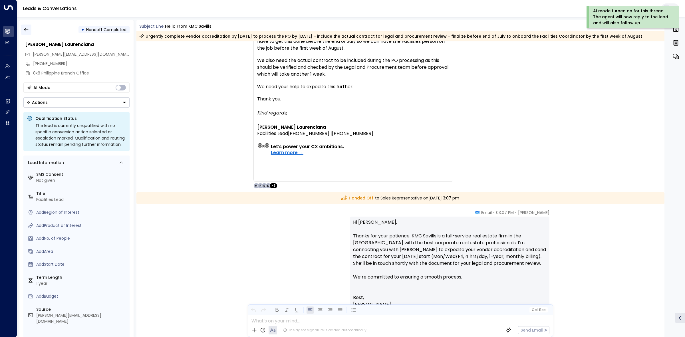
click at [29, 32] on button "button" at bounding box center [26, 30] width 10 height 10
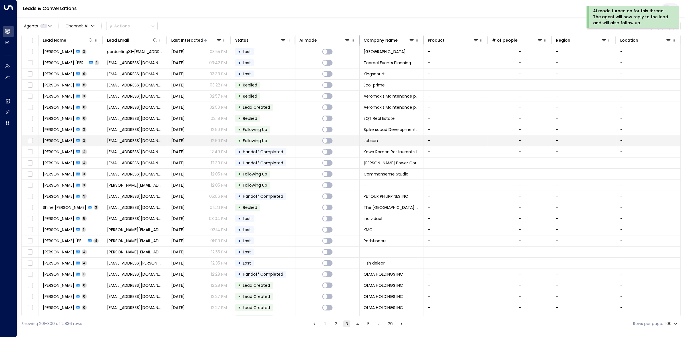
scroll to position [107, 0]
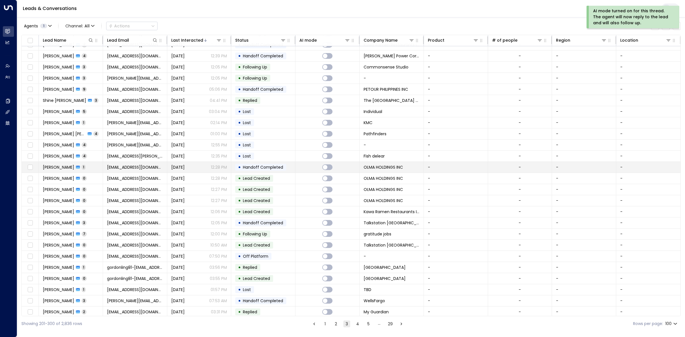
click at [304, 166] on td at bounding box center [327, 167] width 64 height 11
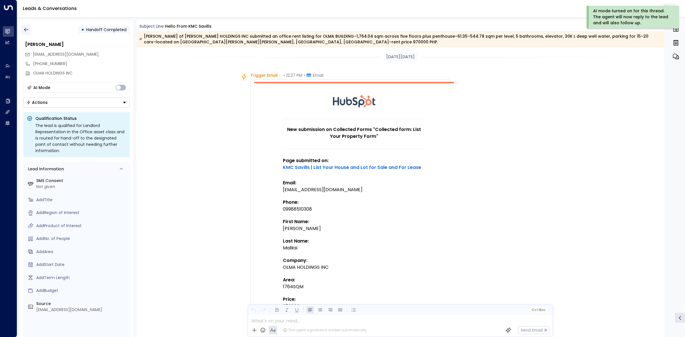
click at [29, 29] on icon "button" at bounding box center [26, 30] width 6 height 6
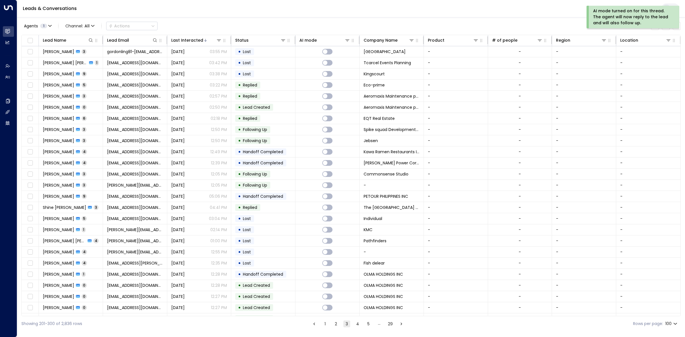
click at [325, 325] on button "1" at bounding box center [325, 323] width 7 height 7
